Goal: Task Accomplishment & Management: Use online tool/utility

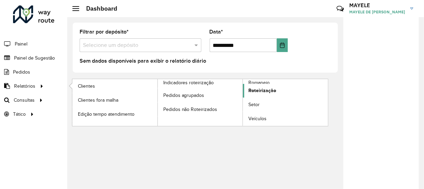
click at [259, 84] on link "Roteirização" at bounding box center [285, 91] width 85 height 14
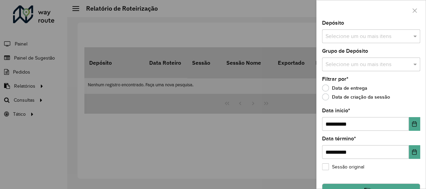
click at [20, 85] on div at bounding box center [213, 94] width 426 height 189
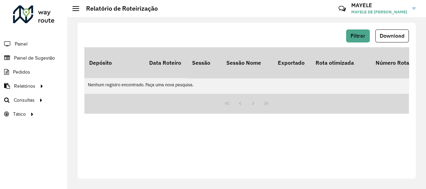
click at [20, 85] on span "Relatórios" at bounding box center [24, 86] width 21 height 7
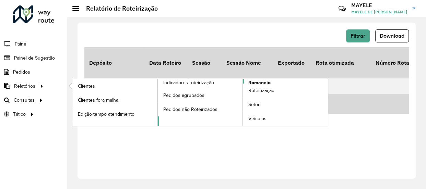
click at [251, 82] on span "Romaneio" at bounding box center [259, 82] width 22 height 7
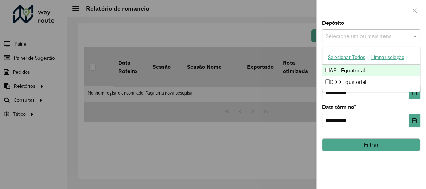
click at [368, 33] on input "text" at bounding box center [368, 37] width 88 height 8
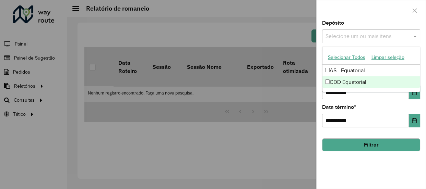
click at [332, 77] on div "CDD Equatorial" at bounding box center [370, 83] width 97 height 12
click at [414, 94] on icon "Choose Date" at bounding box center [414, 92] width 5 height 5
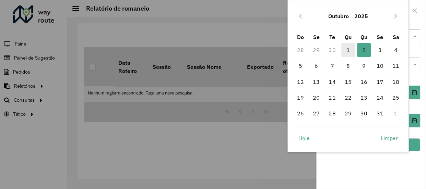
click at [343, 48] on span "1" at bounding box center [348, 50] width 14 height 14
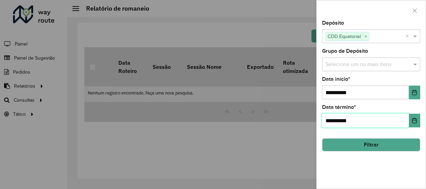
click at [359, 118] on input "**********" at bounding box center [365, 121] width 87 height 14
click at [414, 125] on button "Choose Date" at bounding box center [414, 121] width 11 height 14
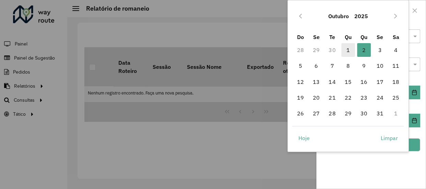
click at [347, 48] on span "1" at bounding box center [348, 50] width 14 height 14
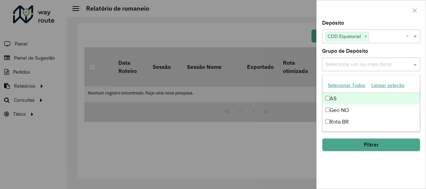
click at [378, 70] on div "Selecione um ou mais itens" at bounding box center [371, 65] width 98 height 14
click at [365, 75] on ng-dropdown-panel "Selecionar Todos Limpar seleção AS Geo NO Rota BR" at bounding box center [371, 103] width 98 height 57
click at [373, 55] on div "Grupo de Depósito Selecione um ou mais itens" at bounding box center [371, 60] width 98 height 23
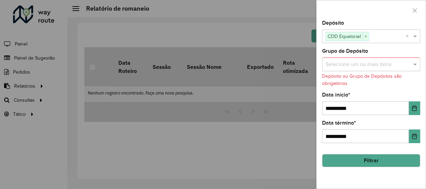
click at [375, 49] on div "Grupo de Depósito Selecione um ou mais itens Depósito ou Grupo de Depósitos são…" at bounding box center [371, 68] width 98 height 38
click at [391, 56] on div "Grupo de Depósito Selecione um ou mais itens Depósito ou Grupo de Depósitos são…" at bounding box center [371, 68] width 98 height 38
click at [384, 51] on div "Grupo de Depósito Selecione um ou mais itens Depósito ou Grupo de Depósitos são…" at bounding box center [371, 68] width 98 height 38
click at [374, 157] on button "Filtrar" at bounding box center [371, 160] width 98 height 13
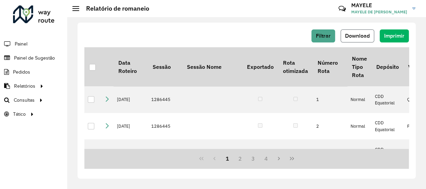
click at [371, 35] on button "Download" at bounding box center [358, 36] width 34 height 13
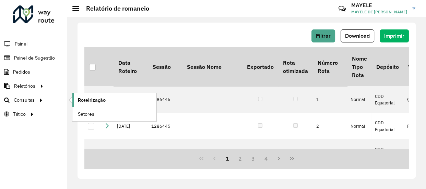
click at [95, 101] on span "Roteirização" at bounding box center [92, 100] width 28 height 7
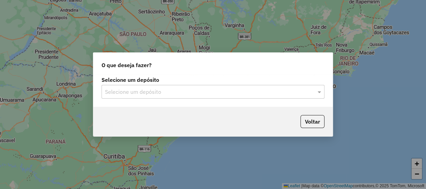
click at [193, 94] on input "text" at bounding box center [206, 92] width 202 height 8
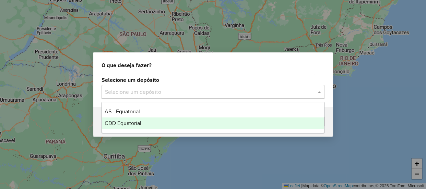
click at [146, 121] on div "CDD Equatorial" at bounding box center [213, 124] width 222 height 12
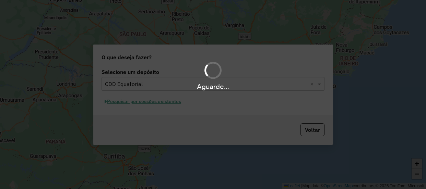
click at [146, 102] on div "Aguarde..." at bounding box center [213, 94] width 426 height 189
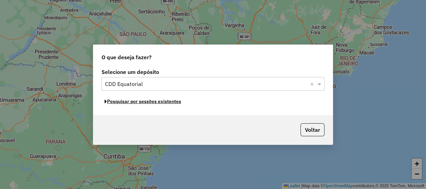
click at [146, 102] on button "Pesquisar por sessões existentes" at bounding box center [143, 101] width 83 height 11
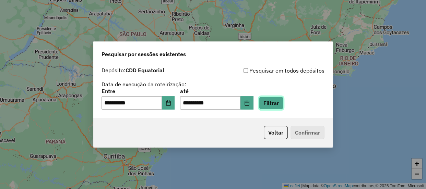
click at [275, 105] on button "Filtrar" at bounding box center [271, 103] width 24 height 13
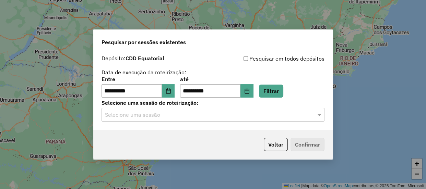
click at [152, 121] on div "Selecione uma sessão" at bounding box center [213, 115] width 223 height 14
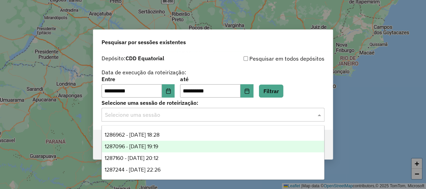
click at [157, 144] on span "1287096 - 02/10/2025 19:19" at bounding box center [132, 147] width 54 height 6
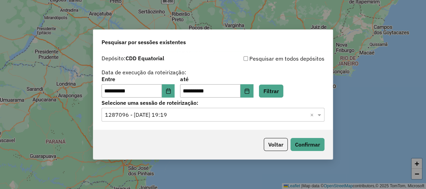
click at [264, 92] on div "**********" at bounding box center [213, 87] width 223 height 21
click at [250, 91] on icon "Choose Date" at bounding box center [246, 91] width 5 height 5
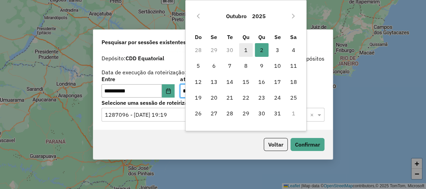
click at [250, 52] on span "1" at bounding box center [246, 50] width 14 height 14
type input "**********"
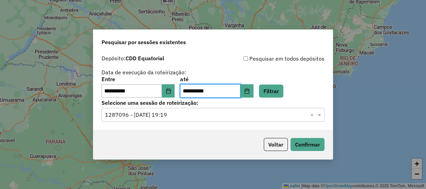
click at [250, 52] on div "**********" at bounding box center [212, 91] width 239 height 79
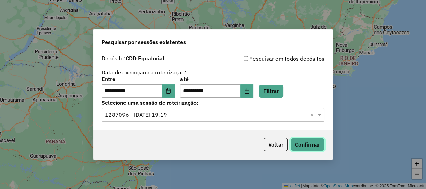
click at [298, 145] on button "Confirmar" at bounding box center [308, 144] width 34 height 13
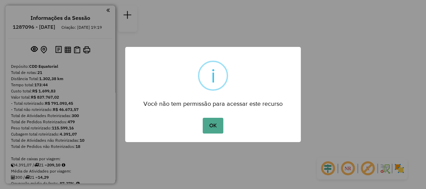
scroll to position [297, 0]
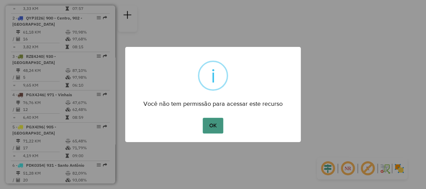
click at [215, 129] on button "OK" at bounding box center [213, 126] width 20 height 16
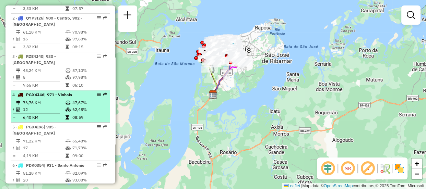
click at [66, 104] on icon at bounding box center [68, 103] width 5 height 4
select select "**********"
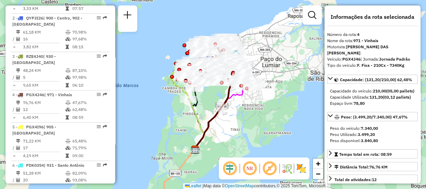
click at [228, 166] on em at bounding box center [230, 169] width 16 height 16
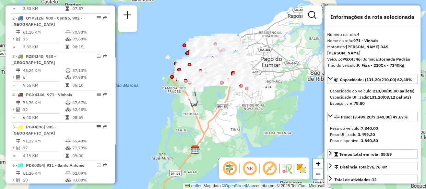
click at [251, 170] on em at bounding box center [250, 169] width 16 height 16
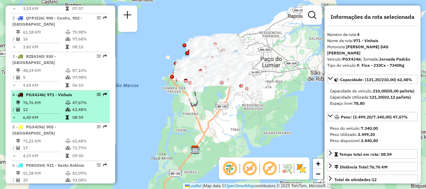
click at [98, 93] on em at bounding box center [99, 95] width 4 height 4
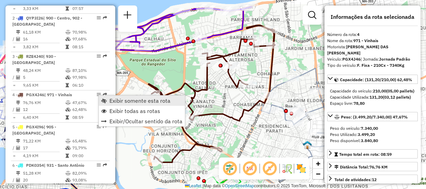
click at [129, 99] on span "Exibir somente esta rota" at bounding box center [139, 100] width 61 height 5
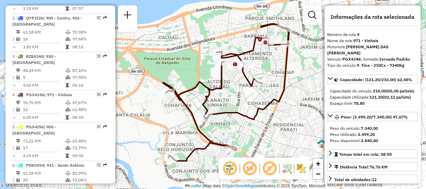
drag, startPoint x: 281, startPoint y: 129, endPoint x: 296, endPoint y: 128, distance: 14.5
click at [296, 128] on div "Janela de atendimento Grade de atendimento Capacidade Transportadoras Veículos …" at bounding box center [213, 94] width 426 height 189
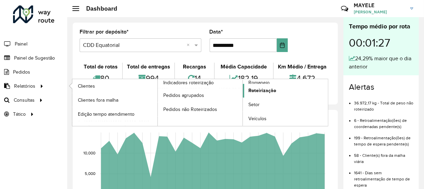
click at [295, 89] on link "Roteirização" at bounding box center [285, 91] width 85 height 14
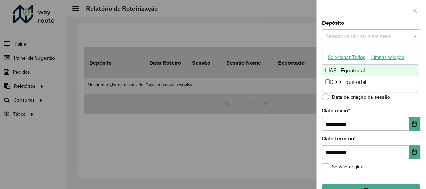
click at [417, 36] on span at bounding box center [416, 36] width 9 height 8
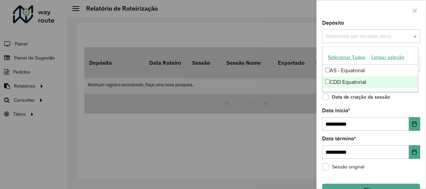
click at [380, 80] on div "CDD Equatorial" at bounding box center [370, 83] width 96 height 12
click at [402, 110] on div "**********" at bounding box center [371, 119] width 98 height 23
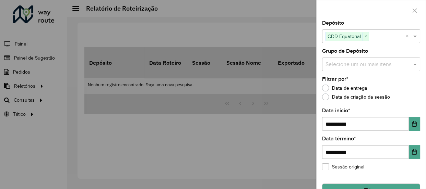
scroll to position [16, 0]
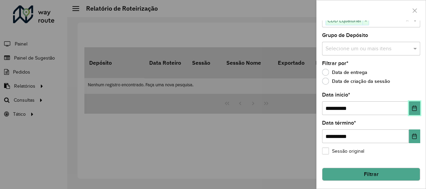
click at [412, 110] on icon "Choose Date" at bounding box center [414, 108] width 5 height 5
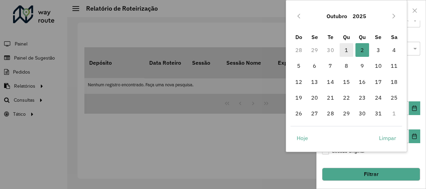
click at [347, 47] on span "1" at bounding box center [347, 50] width 14 height 14
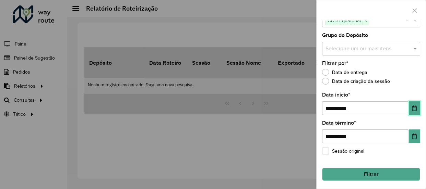
click at [412, 106] on icon "Choose Date" at bounding box center [414, 108] width 5 height 5
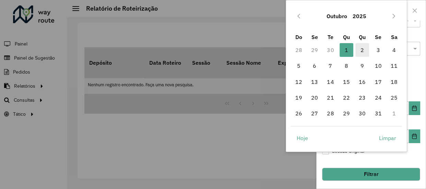
click at [363, 49] on span "2" at bounding box center [362, 50] width 14 height 14
type input "**********"
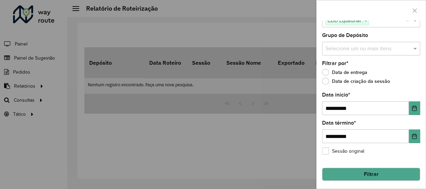
click at [368, 175] on button "Filtrar" at bounding box center [371, 174] width 98 height 13
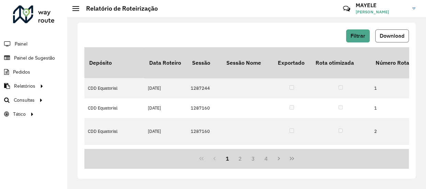
click at [406, 37] on button "Download" at bounding box center [392, 36] width 34 height 13
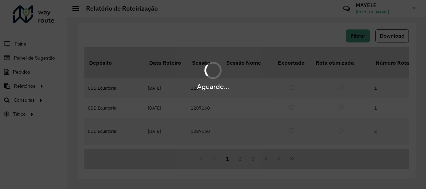
click at [406, 37] on hb-app "Aguarde... Pop-up bloqueado! Seu navegador bloqueou automáticamente a abertura …" at bounding box center [213, 94] width 426 height 189
